Goal: Task Accomplishment & Management: Complete application form

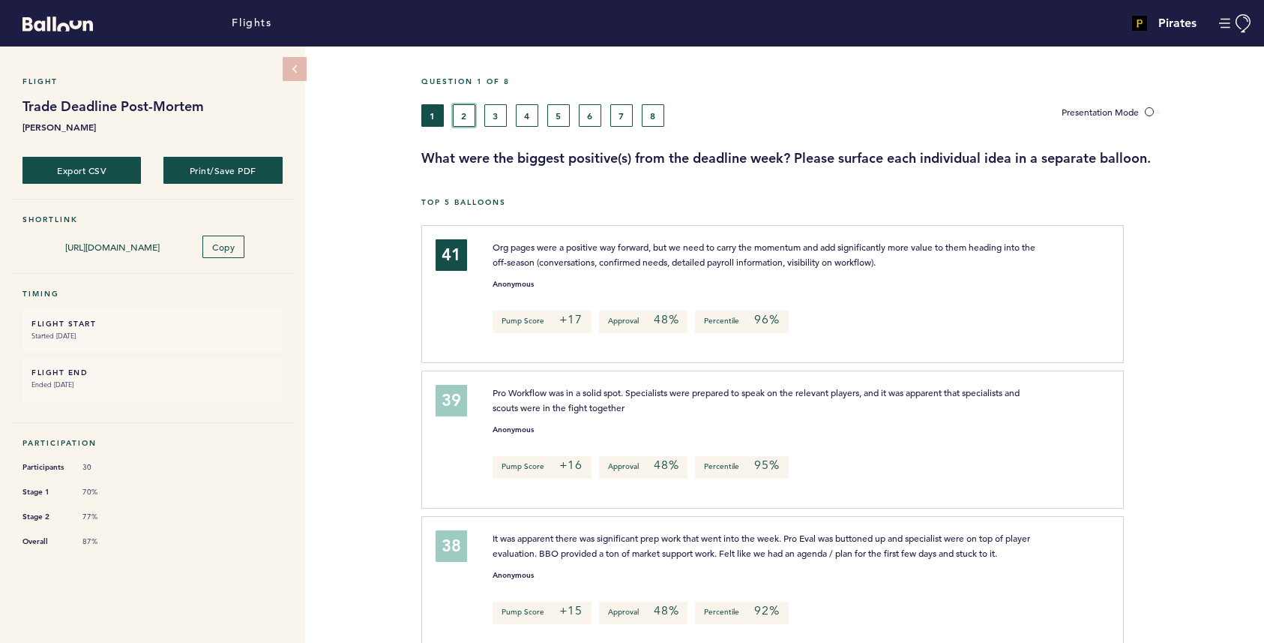
click at [463, 118] on button "2" at bounding box center [464, 115] width 22 height 22
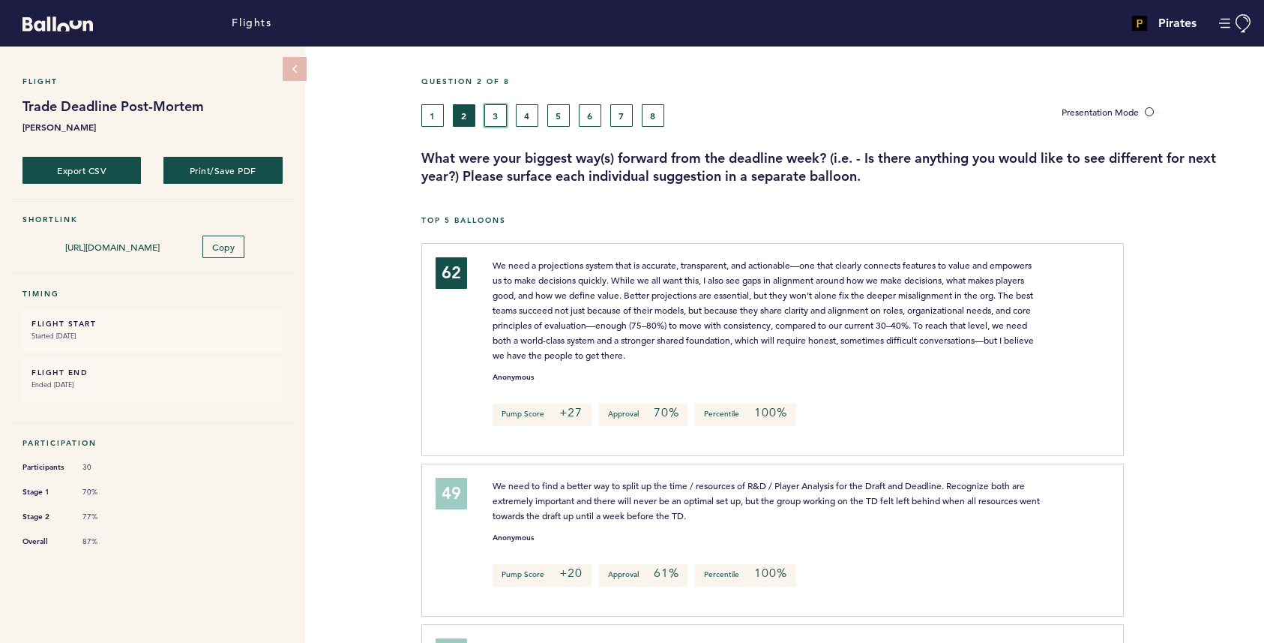
click at [494, 119] on button "3" at bounding box center [495, 115] width 22 height 22
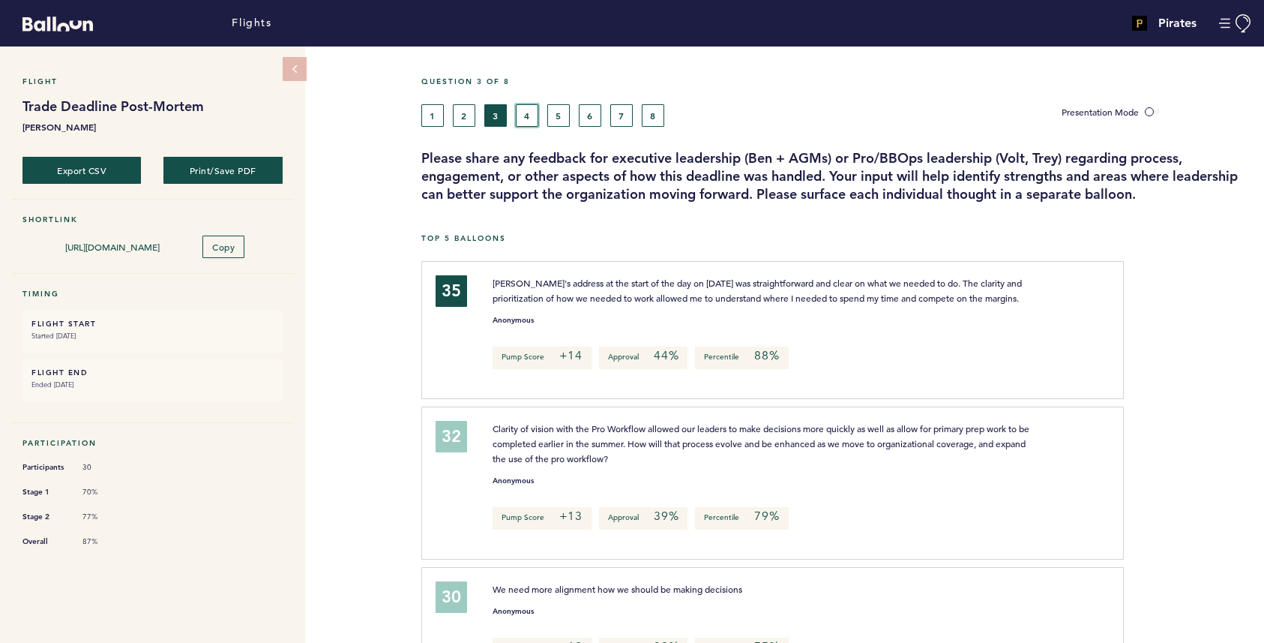
click at [528, 113] on button "4" at bounding box center [527, 115] width 22 height 22
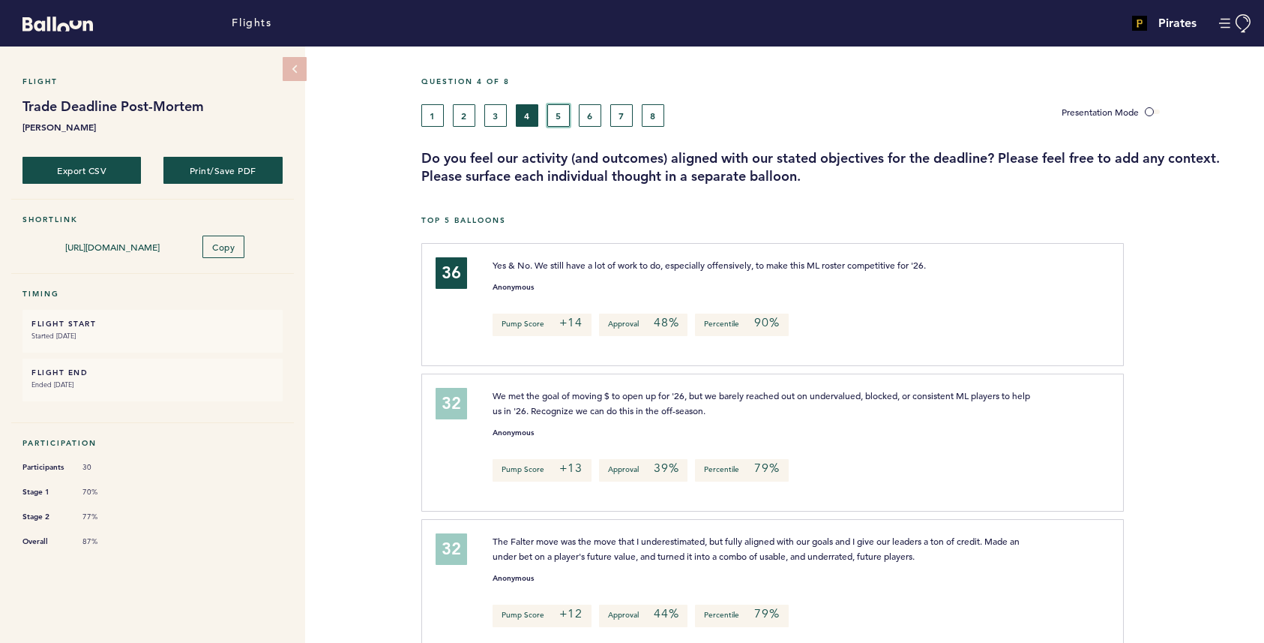
click at [558, 113] on button "5" at bounding box center [558, 115] width 22 height 22
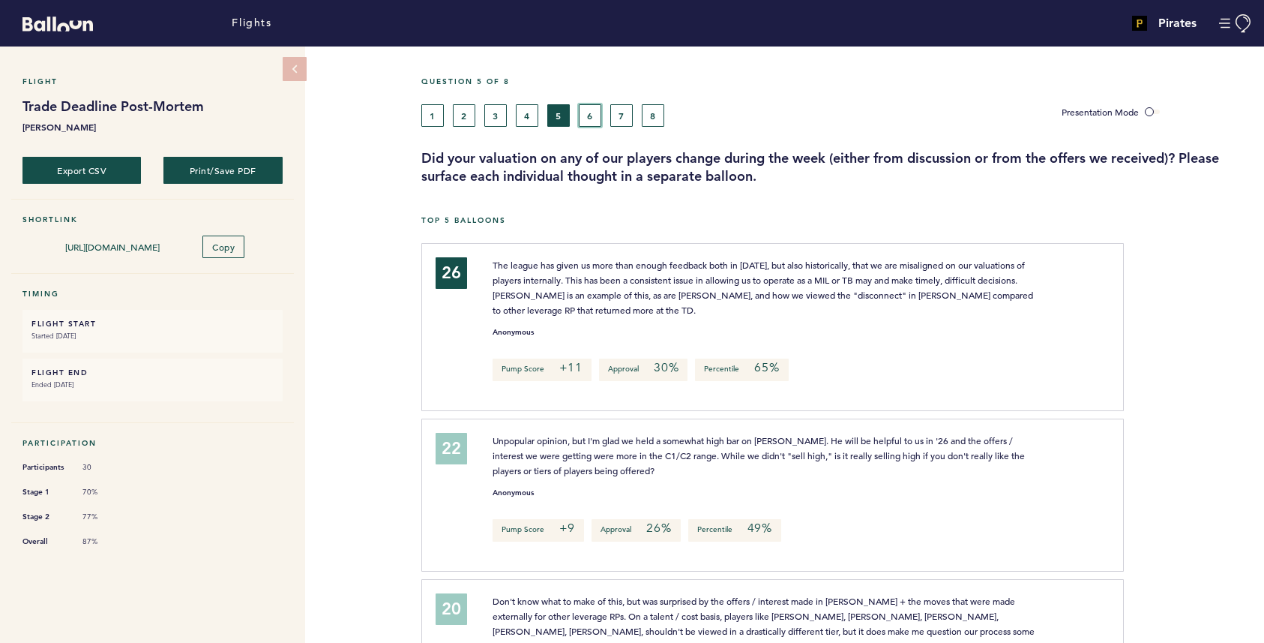
click at [592, 119] on button "6" at bounding box center [590, 115] width 22 height 22
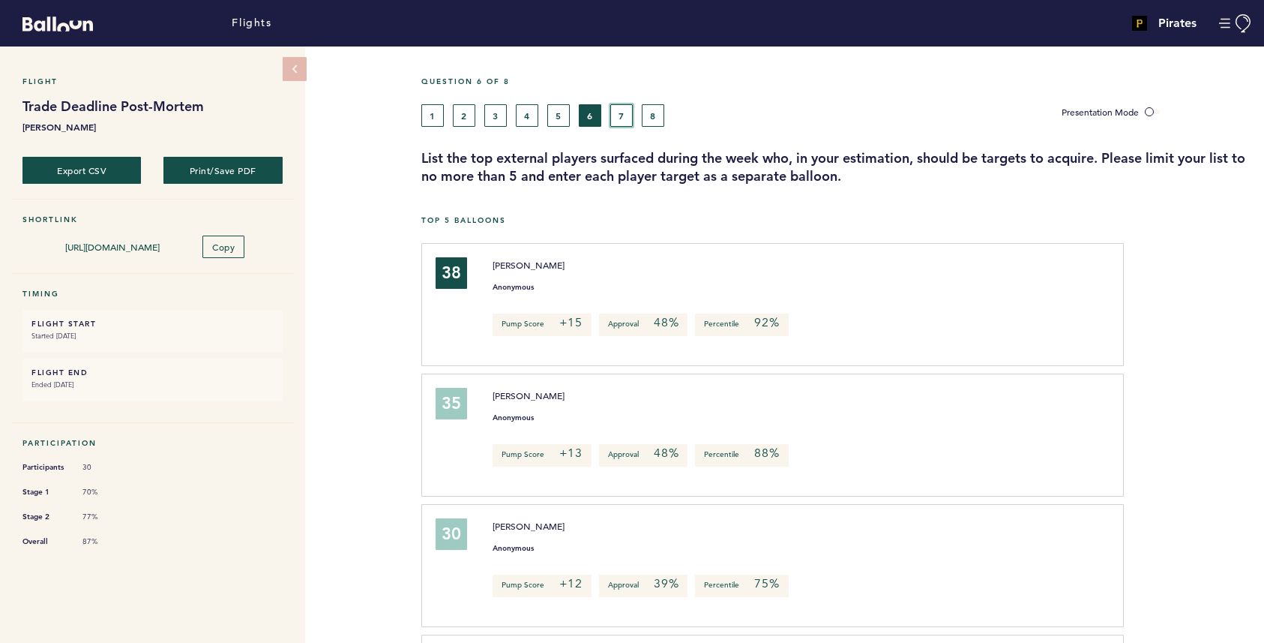
click at [619, 114] on button "7" at bounding box center [621, 115] width 22 height 22
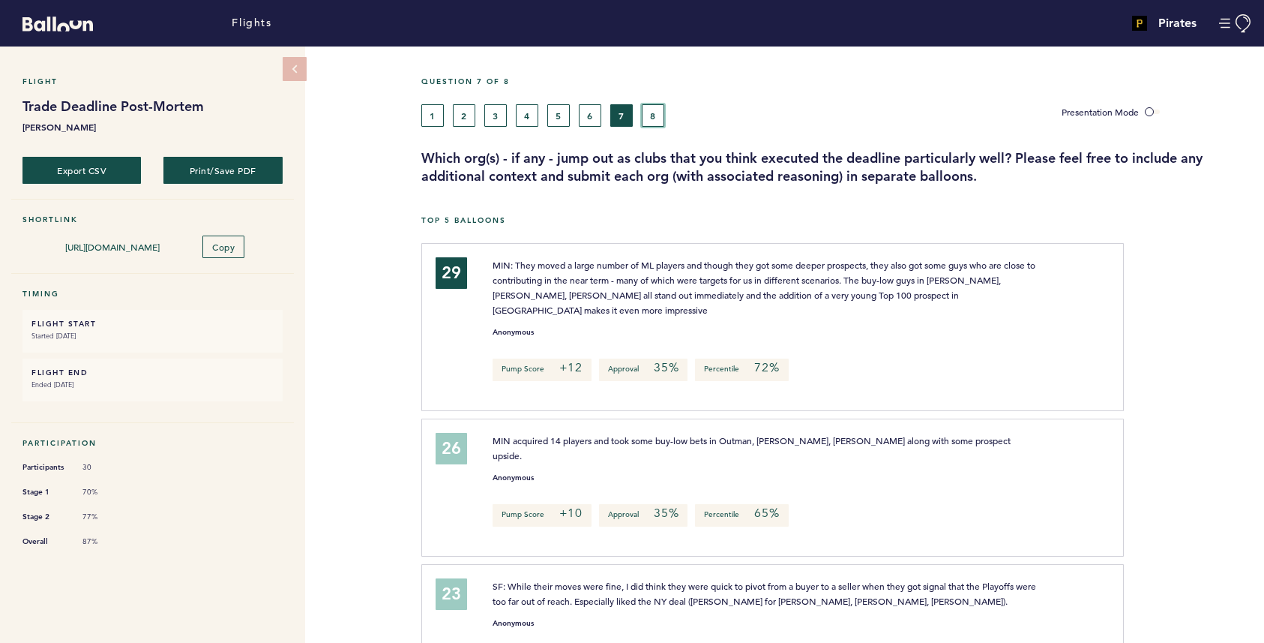
click at [655, 110] on button "8" at bounding box center [653, 115] width 22 height 22
